Goal: Transaction & Acquisition: Purchase product/service

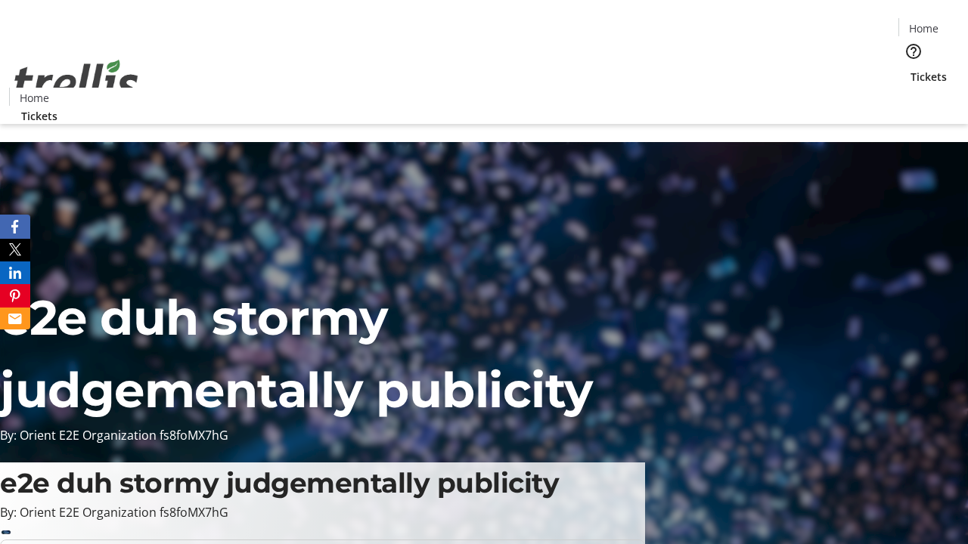
click at [910, 69] on span "Tickets" at bounding box center [928, 77] width 36 height 16
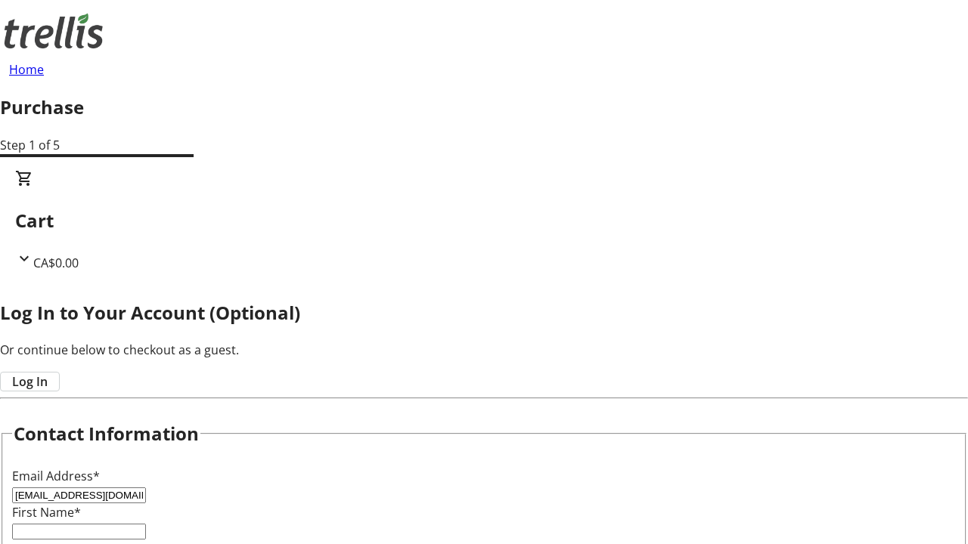
type input "[EMAIL_ADDRESS][DOMAIN_NAME]"
type input "Lyric"
type input "Kerluke"
